Goal: Contribute content: Add original content to the website for others to see

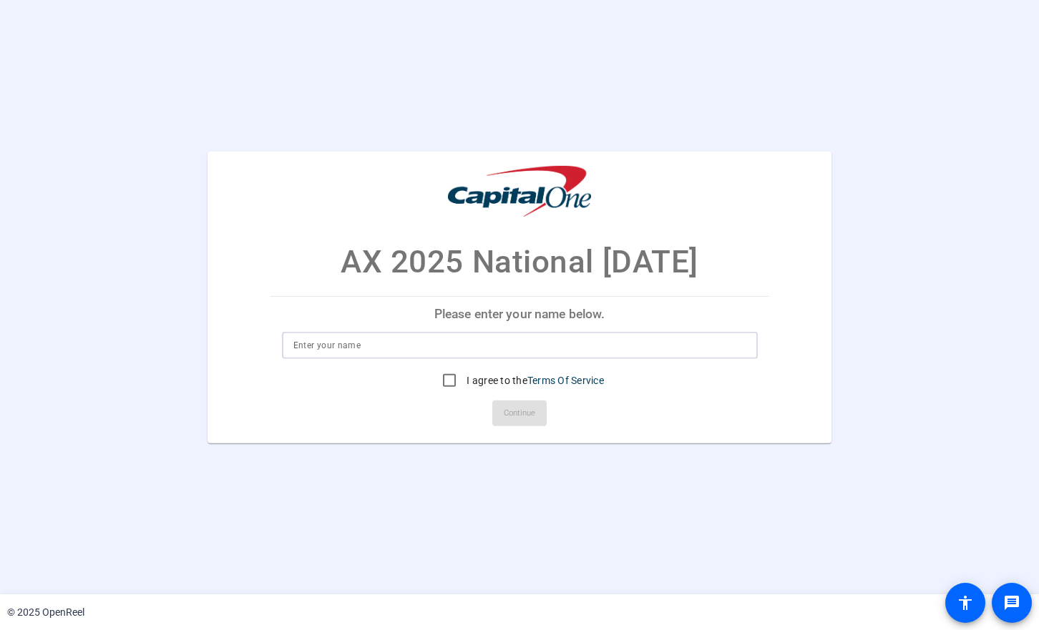
click at [389, 346] on input at bounding box center [519, 345] width 453 height 17
type input "[PERSON_NAME]"
click at [447, 384] on input "I agree to the Terms Of Service" at bounding box center [449, 380] width 29 height 29
checkbox input "true"
click at [512, 416] on span "Continue" at bounding box center [519, 413] width 31 height 21
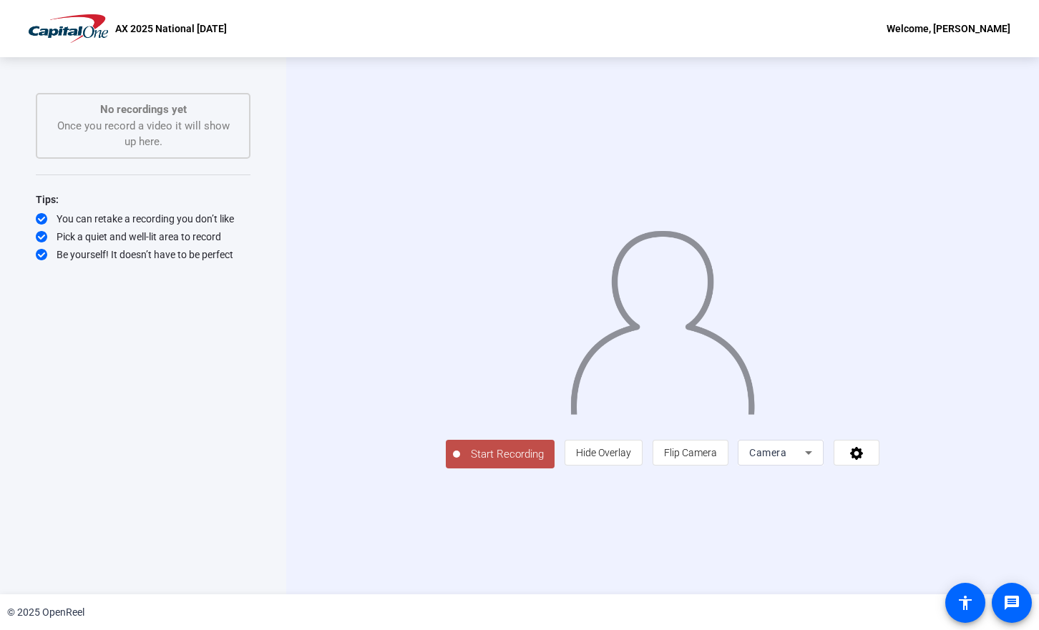
click at [460, 463] on span "Start Recording" at bounding box center [507, 455] width 94 height 16
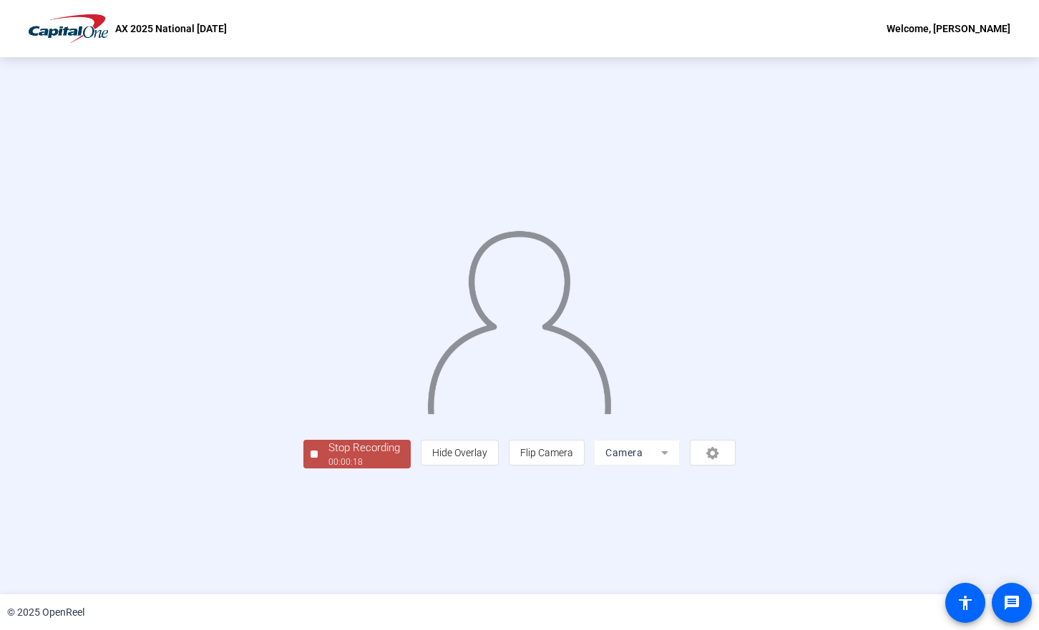
click at [303, 469] on button "Stop Recording 00:00:18" at bounding box center [356, 454] width 107 height 29
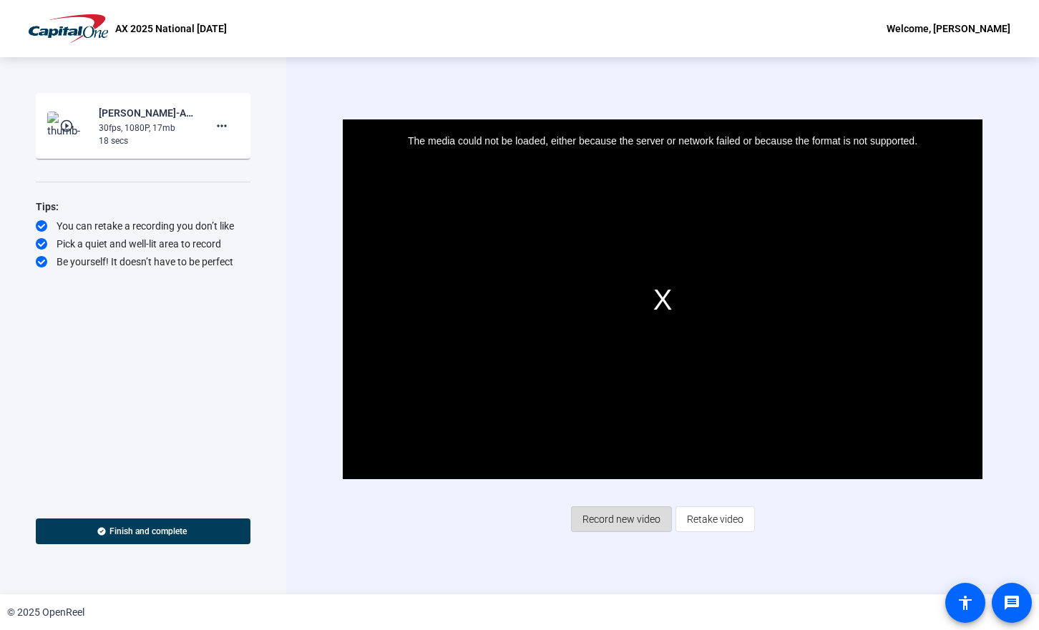
click at [601, 518] on span "Record new video" at bounding box center [621, 519] width 78 height 27
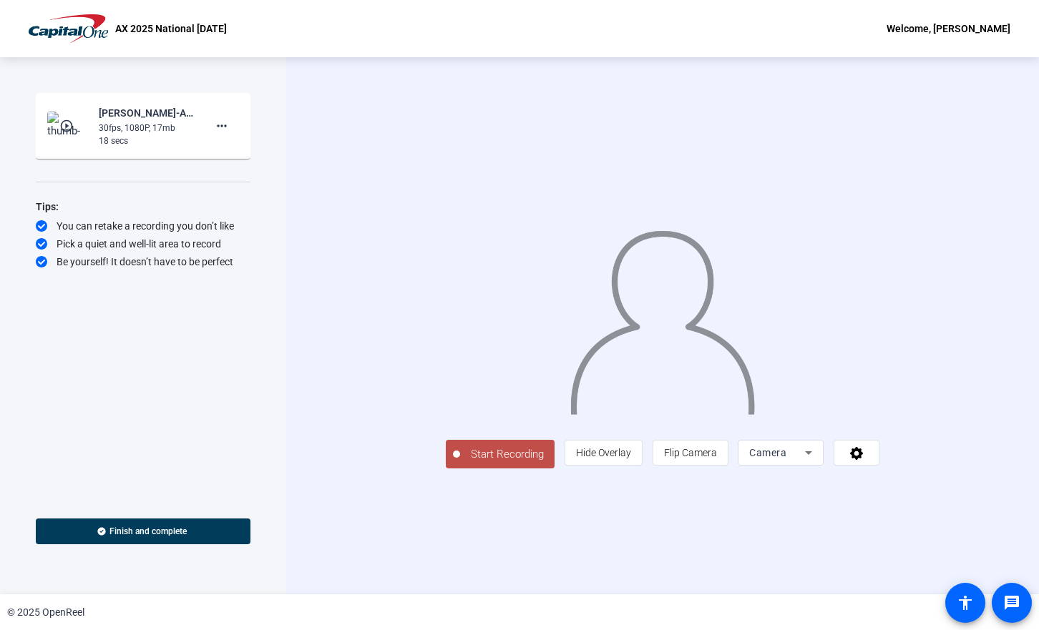
click at [460, 463] on span "Start Recording" at bounding box center [507, 455] width 94 height 16
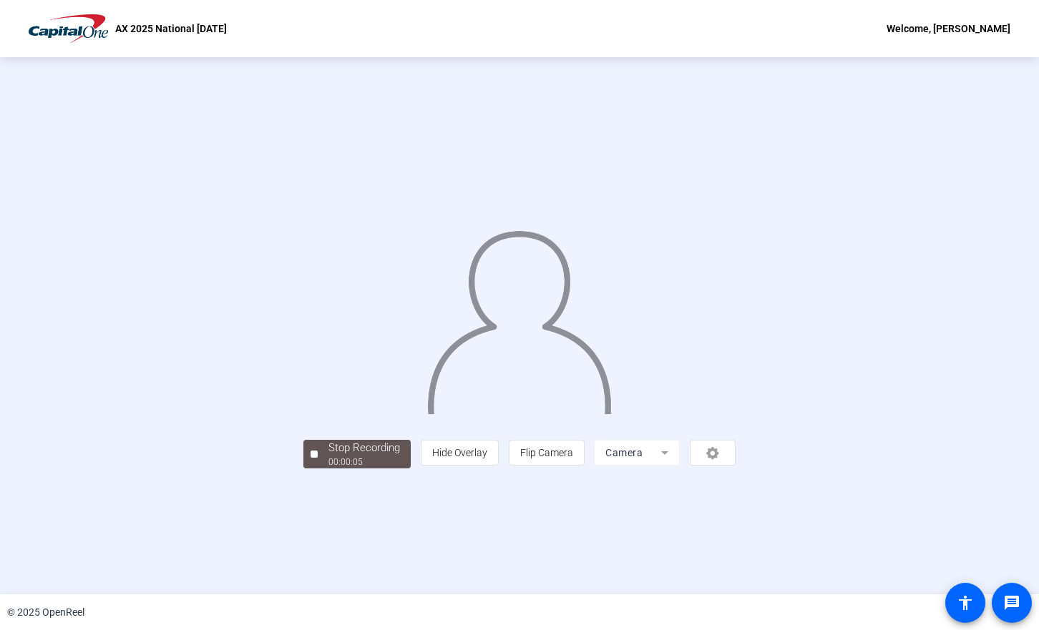
click at [311, 458] on div at bounding box center [314, 454] width 7 height 7
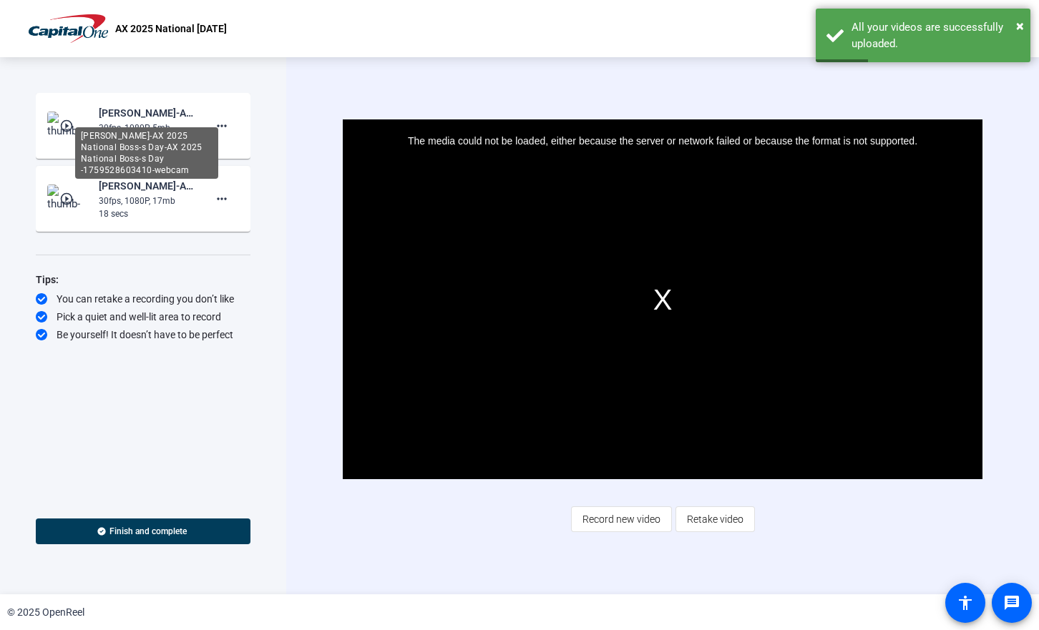
click at [132, 127] on div "[PERSON_NAME]-AX 2025 National Boss-s Day-AX 2025 National Boss-s Day -17595286…" at bounding box center [146, 153] width 143 height 52
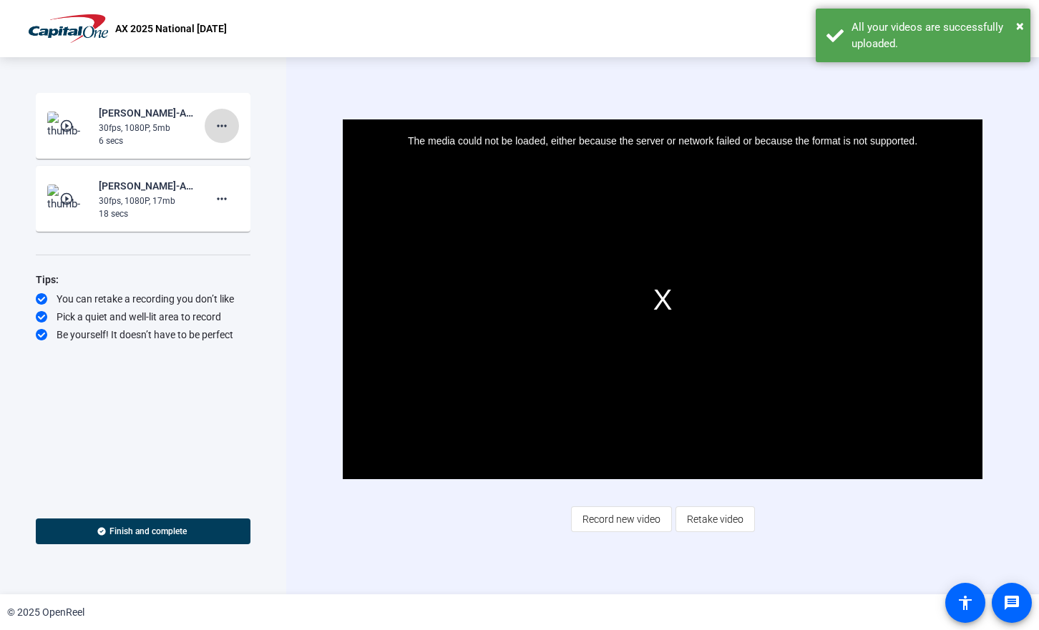
click at [224, 125] on mat-icon "more_horiz" at bounding box center [221, 125] width 17 height 17
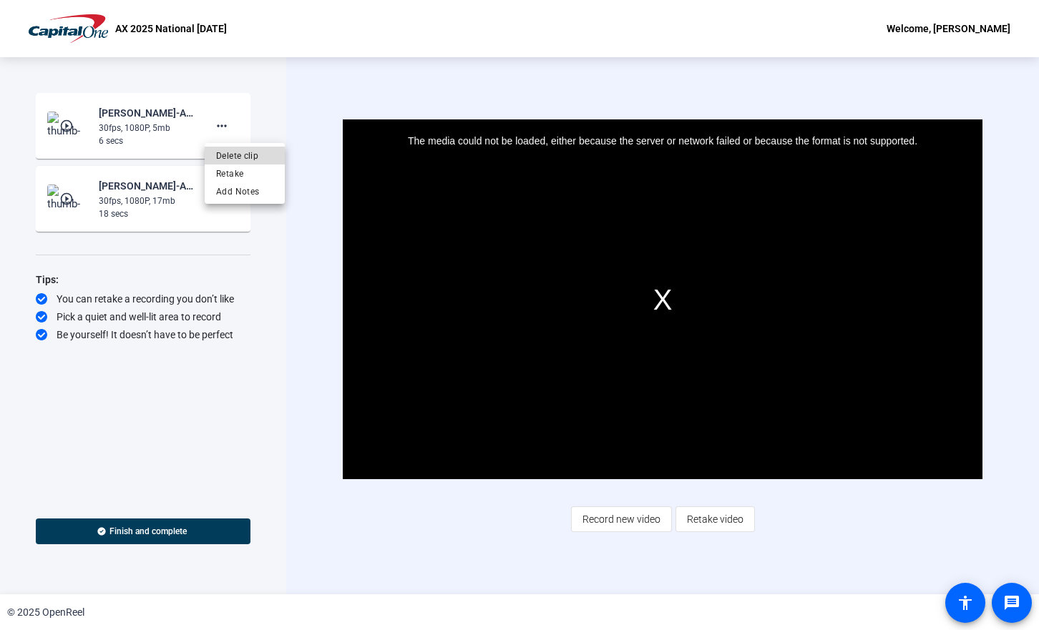
click at [237, 156] on span "Delete clip" at bounding box center [244, 155] width 57 height 17
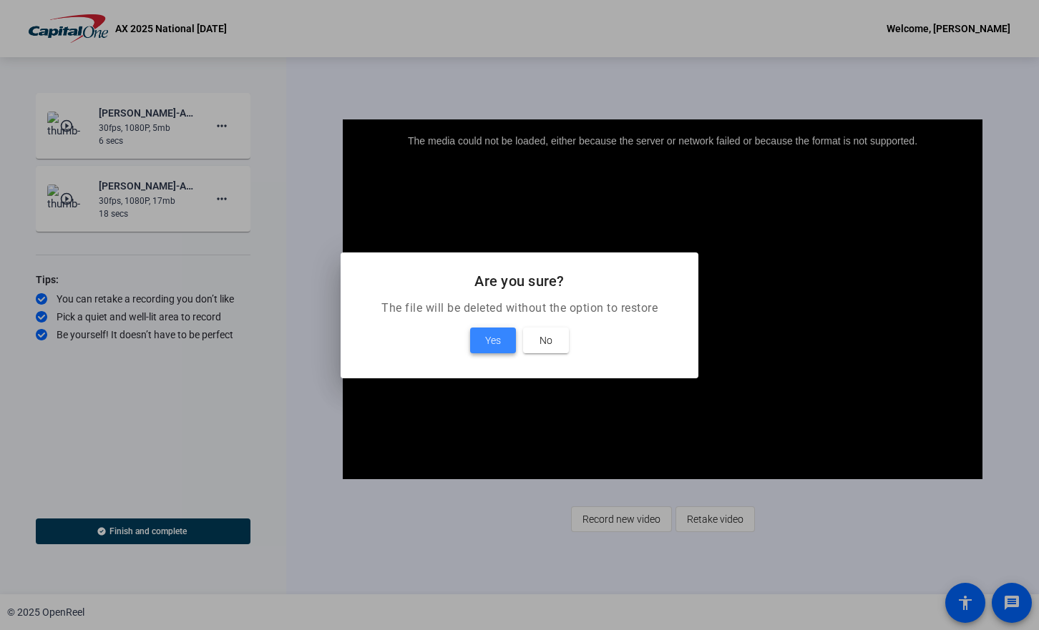
click at [505, 342] on span at bounding box center [493, 340] width 46 height 34
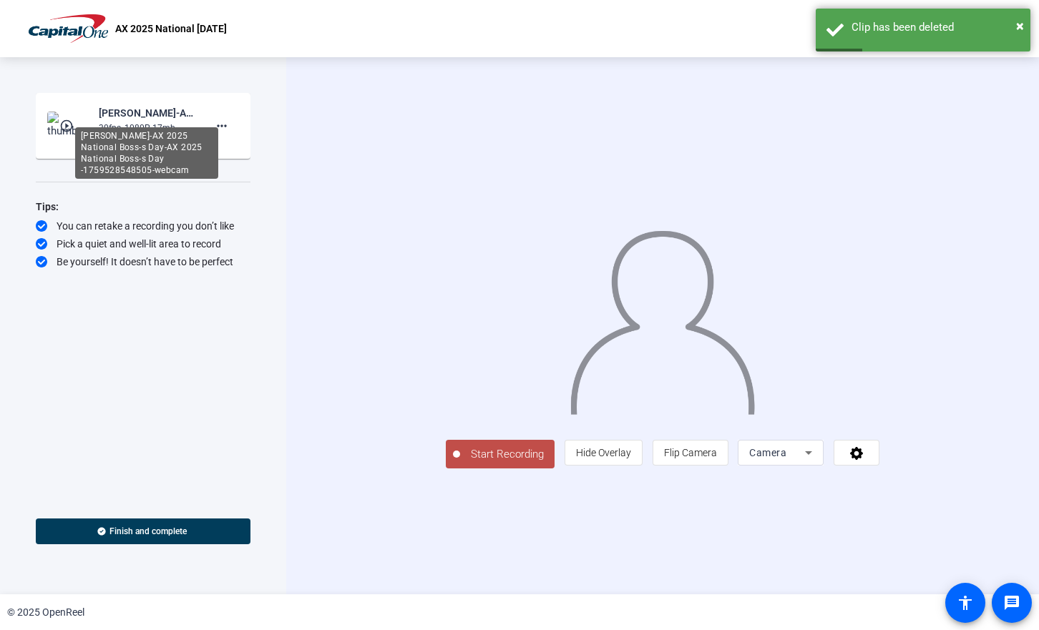
click at [142, 127] on div "[PERSON_NAME]-AX 2025 National Boss-s Day-AX 2025 National Boss-s Day -17595285…" at bounding box center [146, 153] width 143 height 52
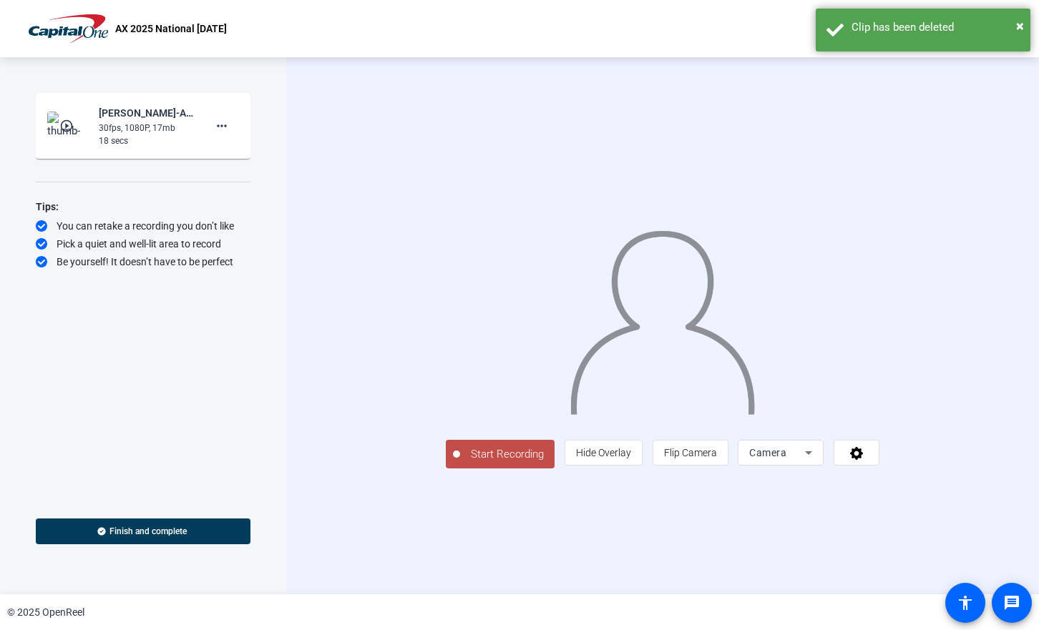
click at [64, 125] on mat-icon "play_circle_outline" at bounding box center [67, 126] width 17 height 14
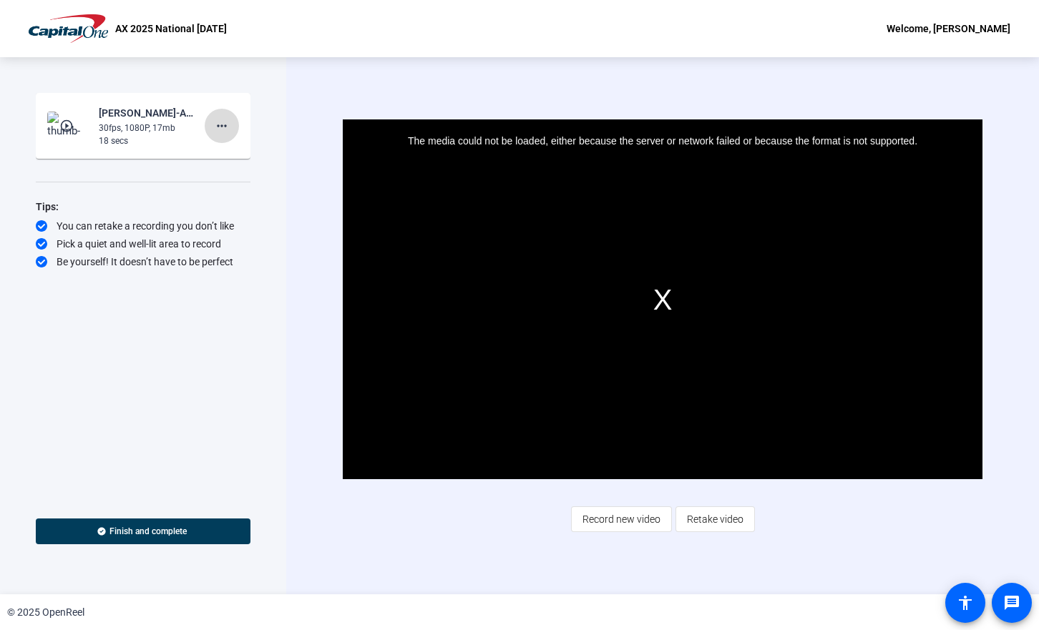
click at [223, 123] on mat-icon "more_horiz" at bounding box center [221, 125] width 17 height 17
click at [245, 160] on span "Delete clip" at bounding box center [244, 155] width 57 height 17
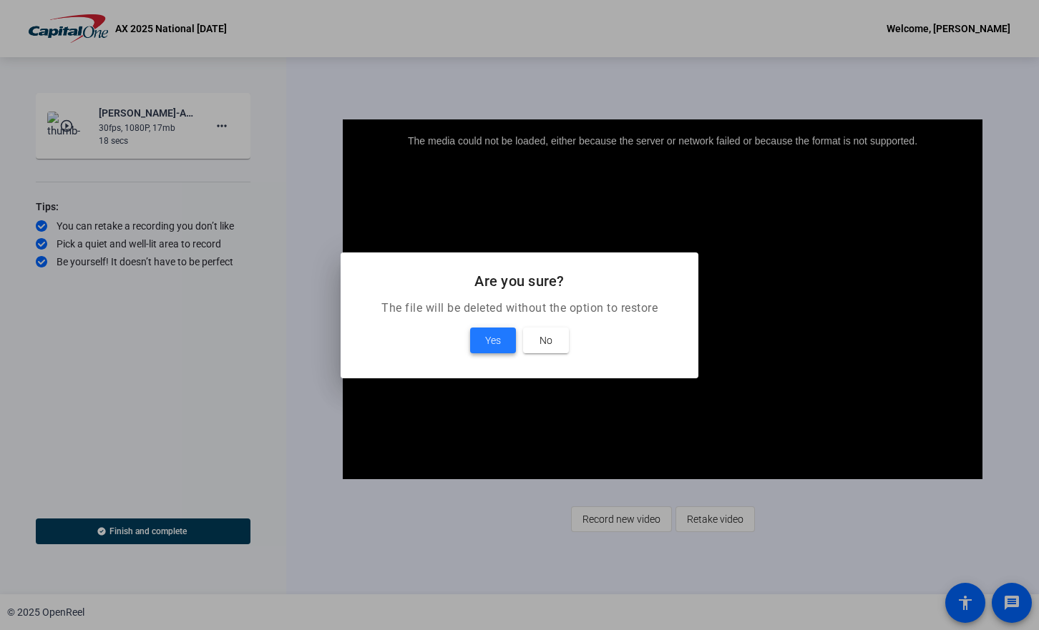
click at [489, 343] on span "Yes" at bounding box center [493, 340] width 16 height 17
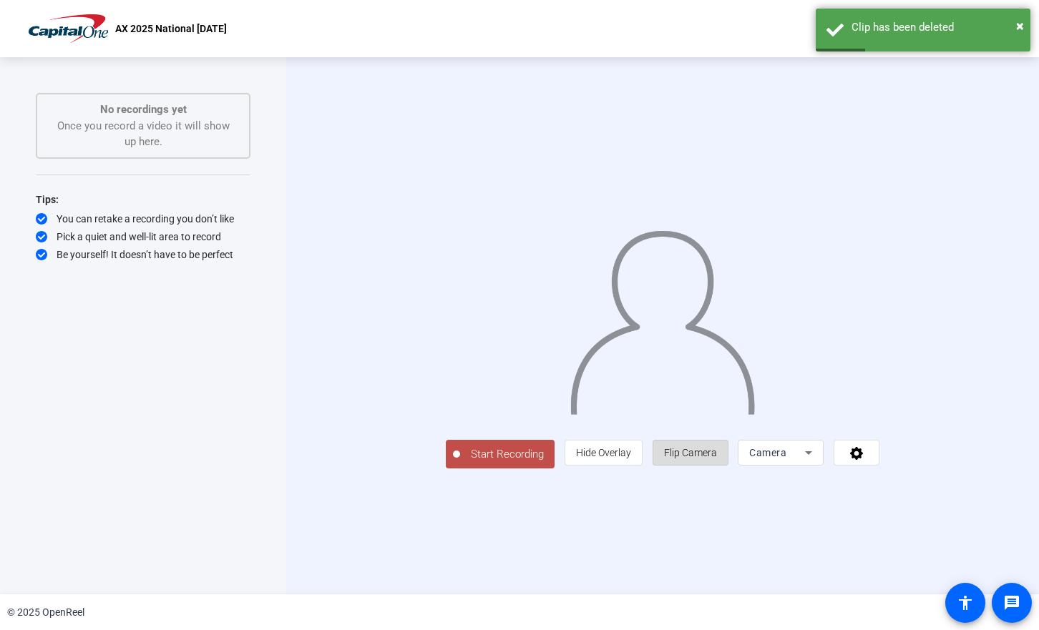
click at [717, 459] on span "Flip Camera" at bounding box center [690, 452] width 53 height 11
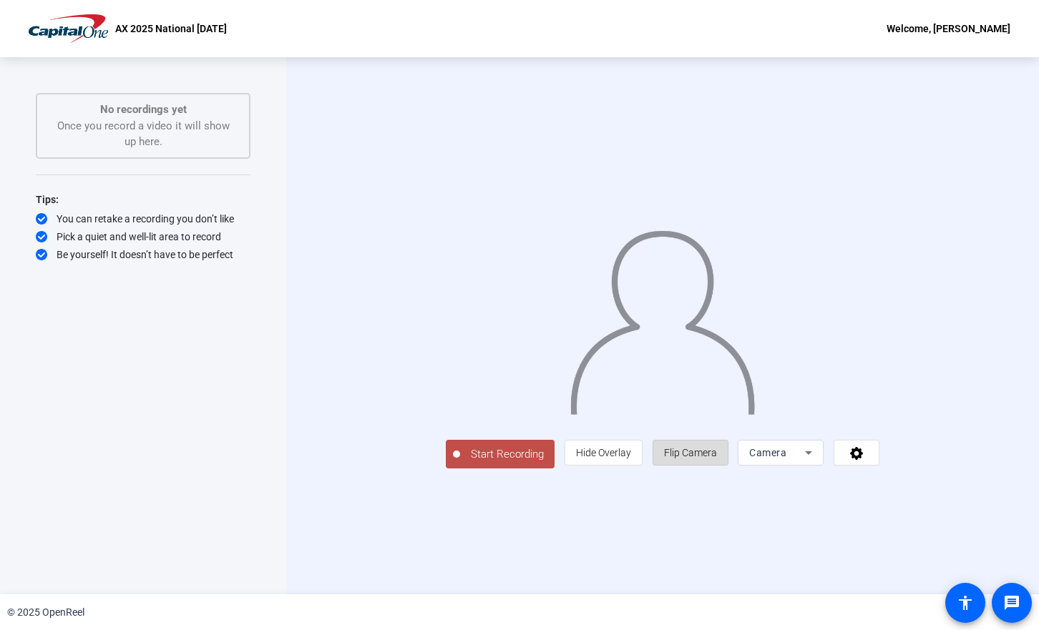
click at [717, 459] on span "Flip Camera" at bounding box center [690, 452] width 53 height 11
click at [786, 459] on span "Camera" at bounding box center [767, 452] width 37 height 11
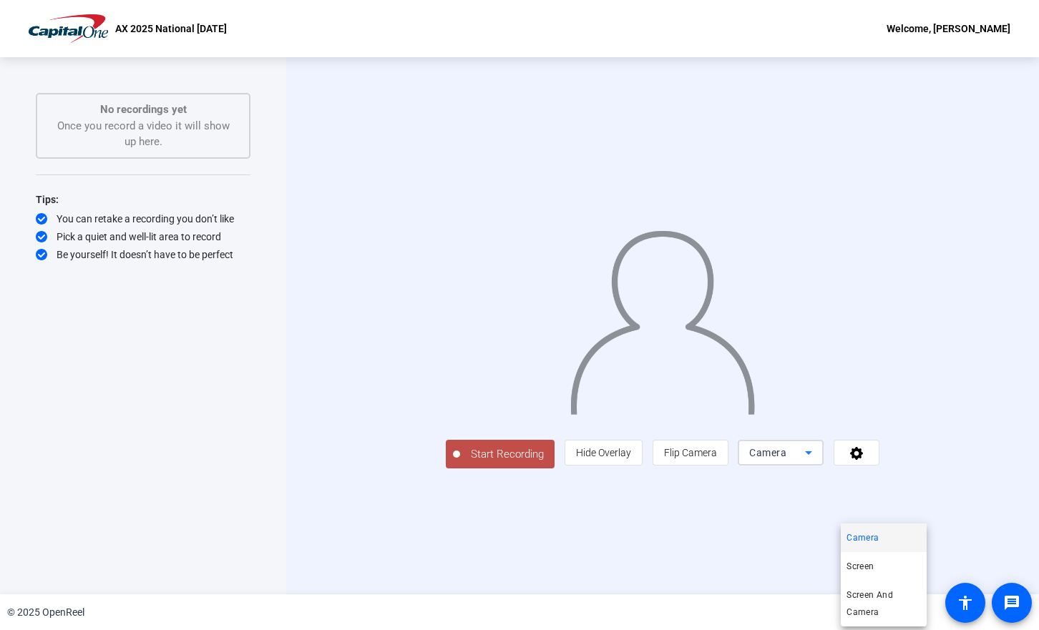
click at [714, 515] on div at bounding box center [519, 315] width 1039 height 630
click at [631, 459] on span "Hide Overlay" at bounding box center [603, 452] width 55 height 11
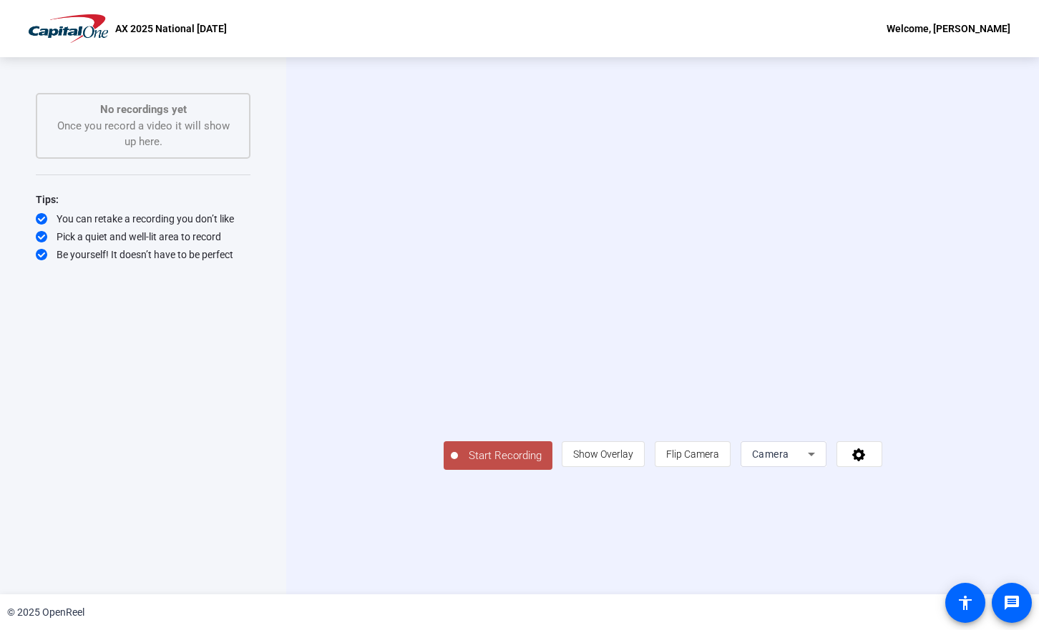
click at [451, 459] on div at bounding box center [454, 455] width 7 height 7
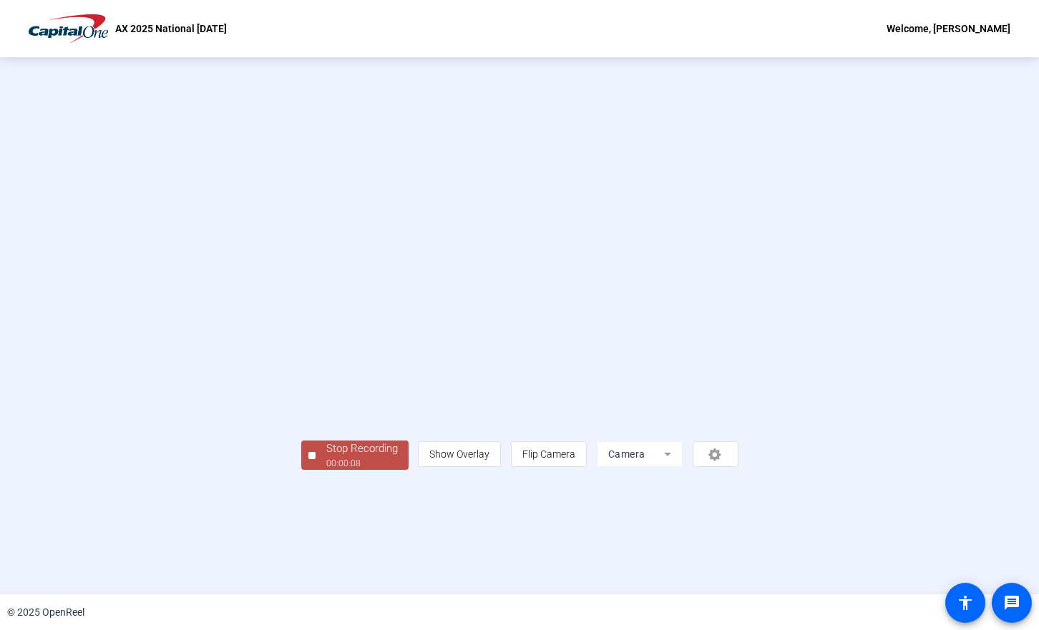
click at [301, 470] on button "Stop Recording 00:00:08" at bounding box center [354, 455] width 107 height 29
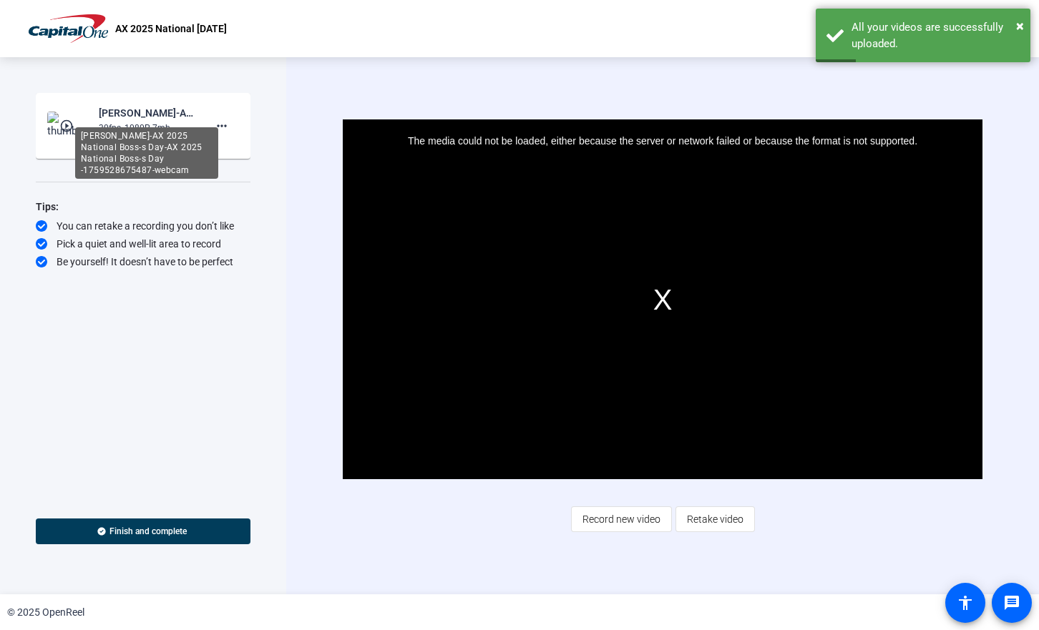
click at [136, 117] on div "[PERSON_NAME]-AX 2025 National Boss-s Day-AX 2025 National Boss-s Day -17595286…" at bounding box center [147, 112] width 96 height 17
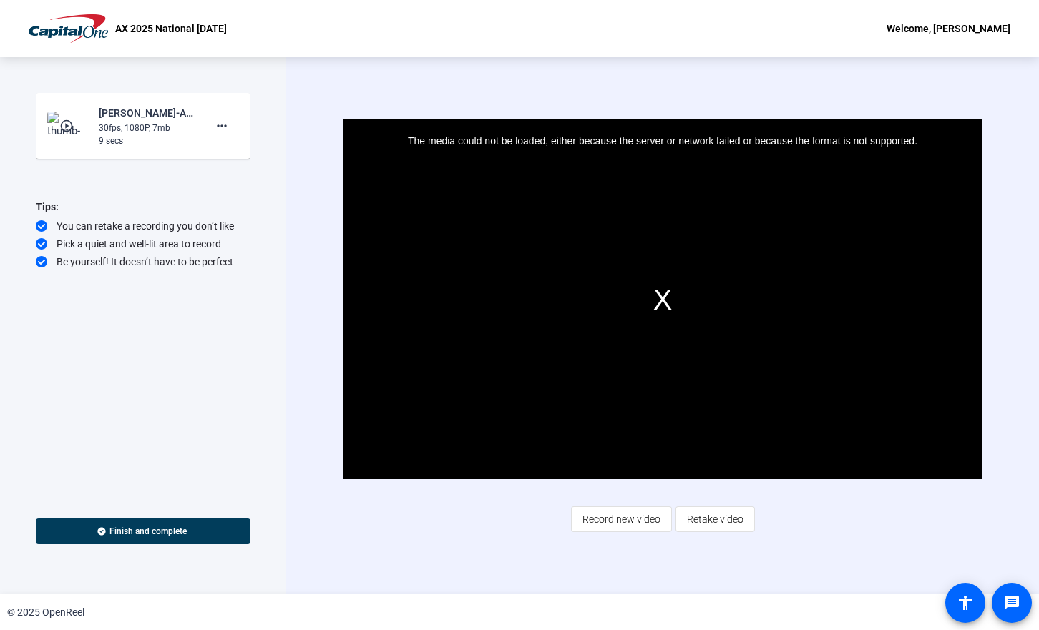
click at [69, 127] on mat-icon "play_circle_outline" at bounding box center [67, 126] width 17 height 14
click at [218, 129] on mat-icon "more_horiz" at bounding box center [221, 125] width 17 height 17
click at [247, 155] on span "Delete clip" at bounding box center [244, 155] width 57 height 17
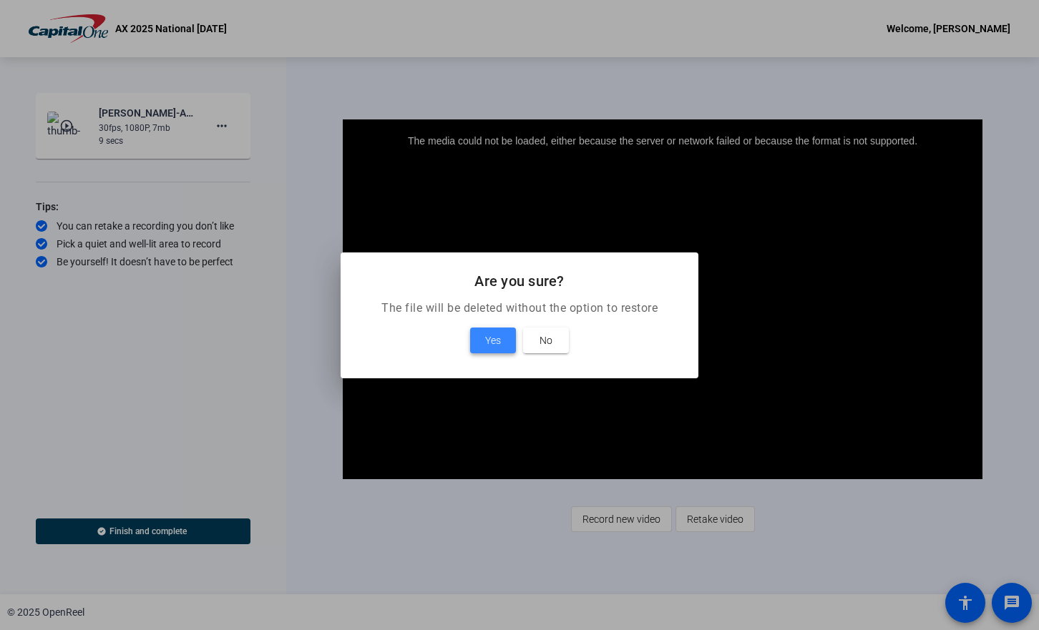
click at [497, 337] on span "Yes" at bounding box center [493, 340] width 16 height 17
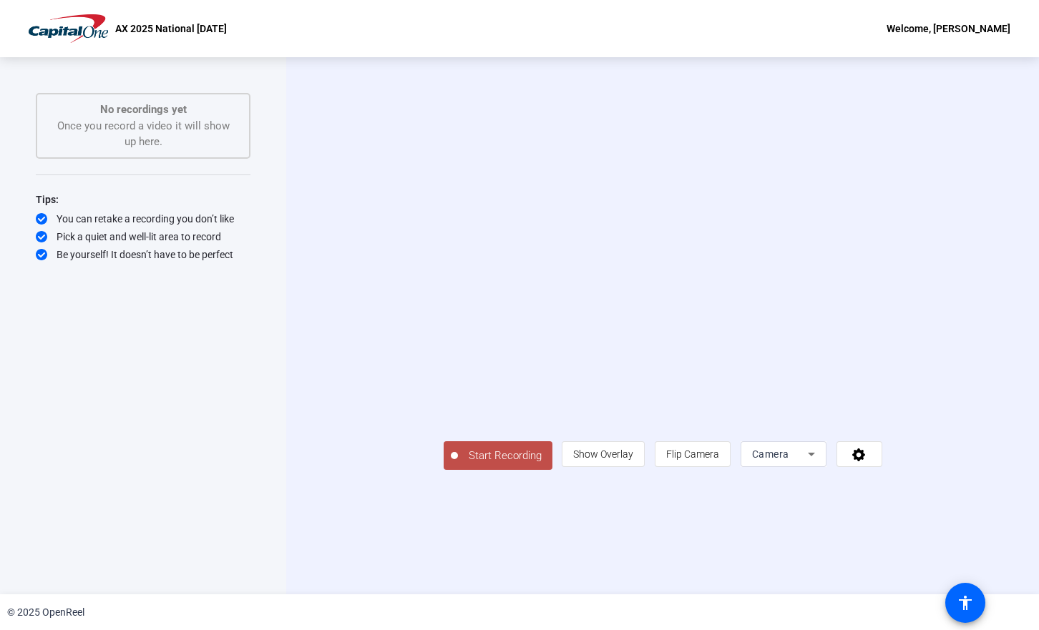
click at [458, 464] on span "Start Recording" at bounding box center [505, 456] width 94 height 16
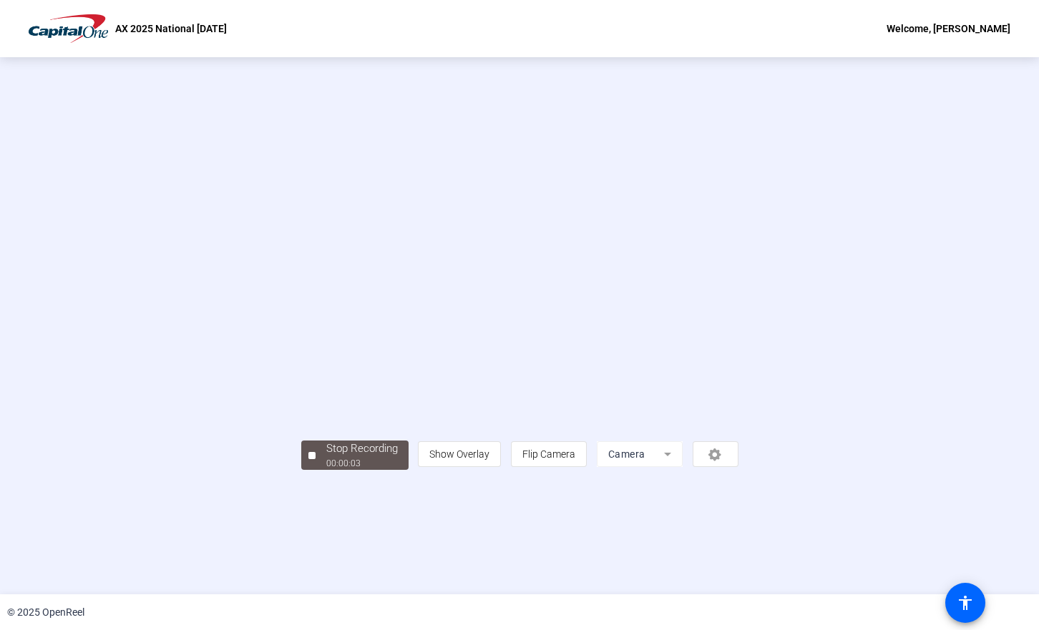
click at [121, 470] on div "Stop Recording 00:00:03 person Show Overlay flip Flip Camera Camera" at bounding box center [519, 326] width 883 height 288
click at [308, 459] on div at bounding box center [311, 455] width 7 height 7
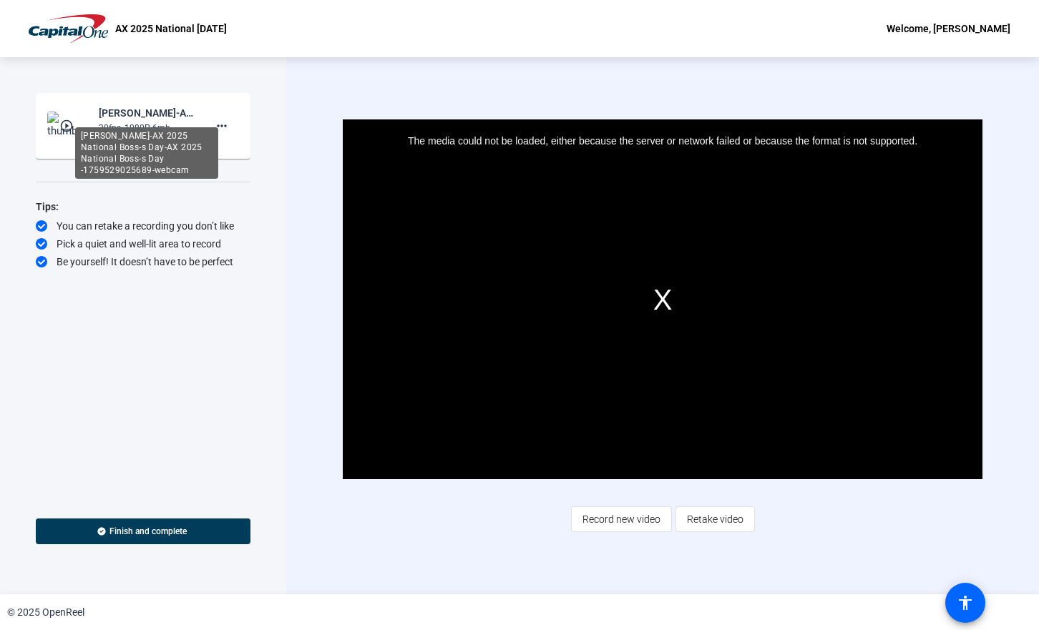
click at [111, 127] on div "[PERSON_NAME]-AX 2025 National Boss-s Day-AX 2025 National Boss-s Day -17595290…" at bounding box center [146, 153] width 143 height 52
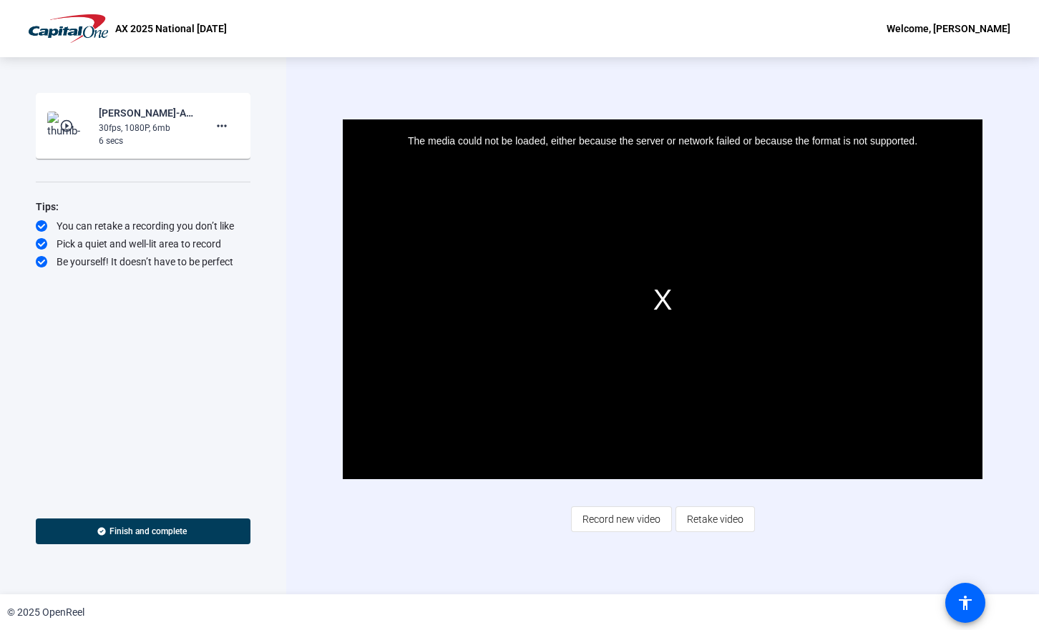
click at [66, 126] on mat-icon "play_circle_outline" at bounding box center [67, 126] width 17 height 14
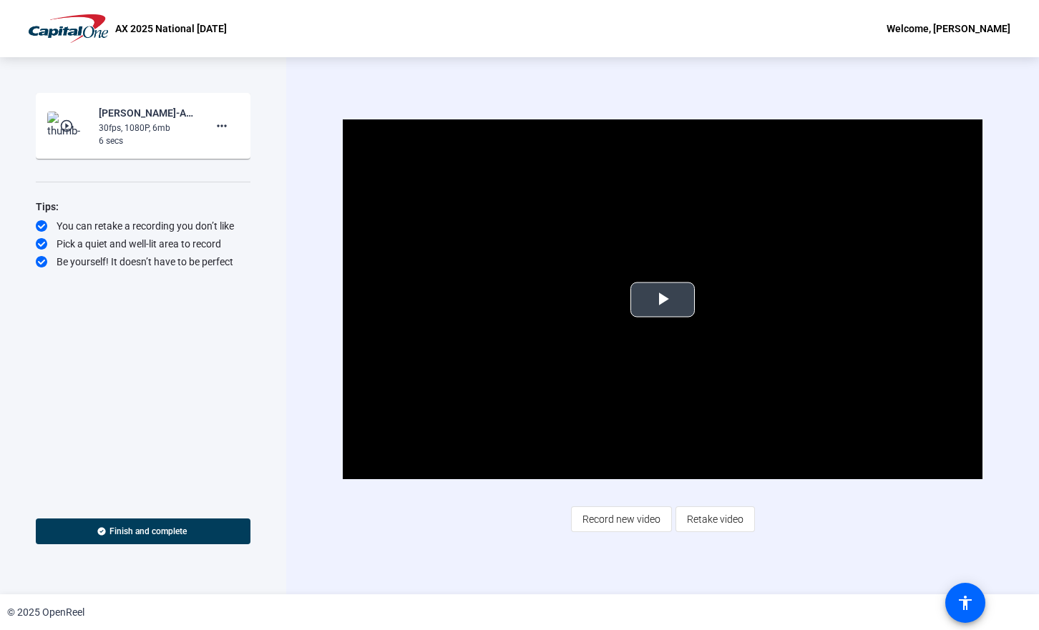
click at [663, 300] on span "Video Player" at bounding box center [663, 300] width 0 height 0
